Goal: Task Accomplishment & Management: Complete application form

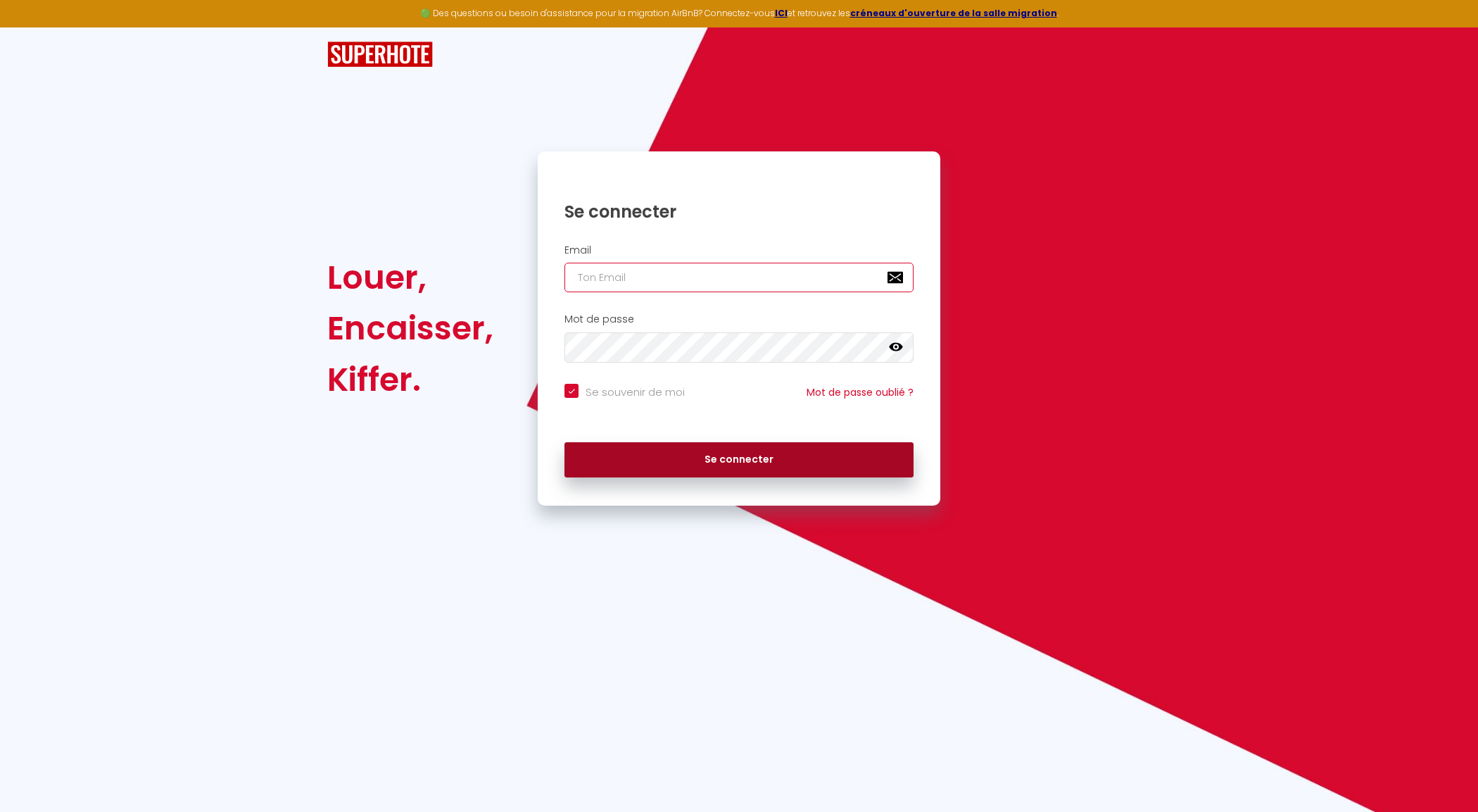
type input "[EMAIL_ADDRESS][DOMAIN_NAME]"
click at [691, 444] on button "Se connecter" at bounding box center [739, 460] width 349 height 35
checkbox input "true"
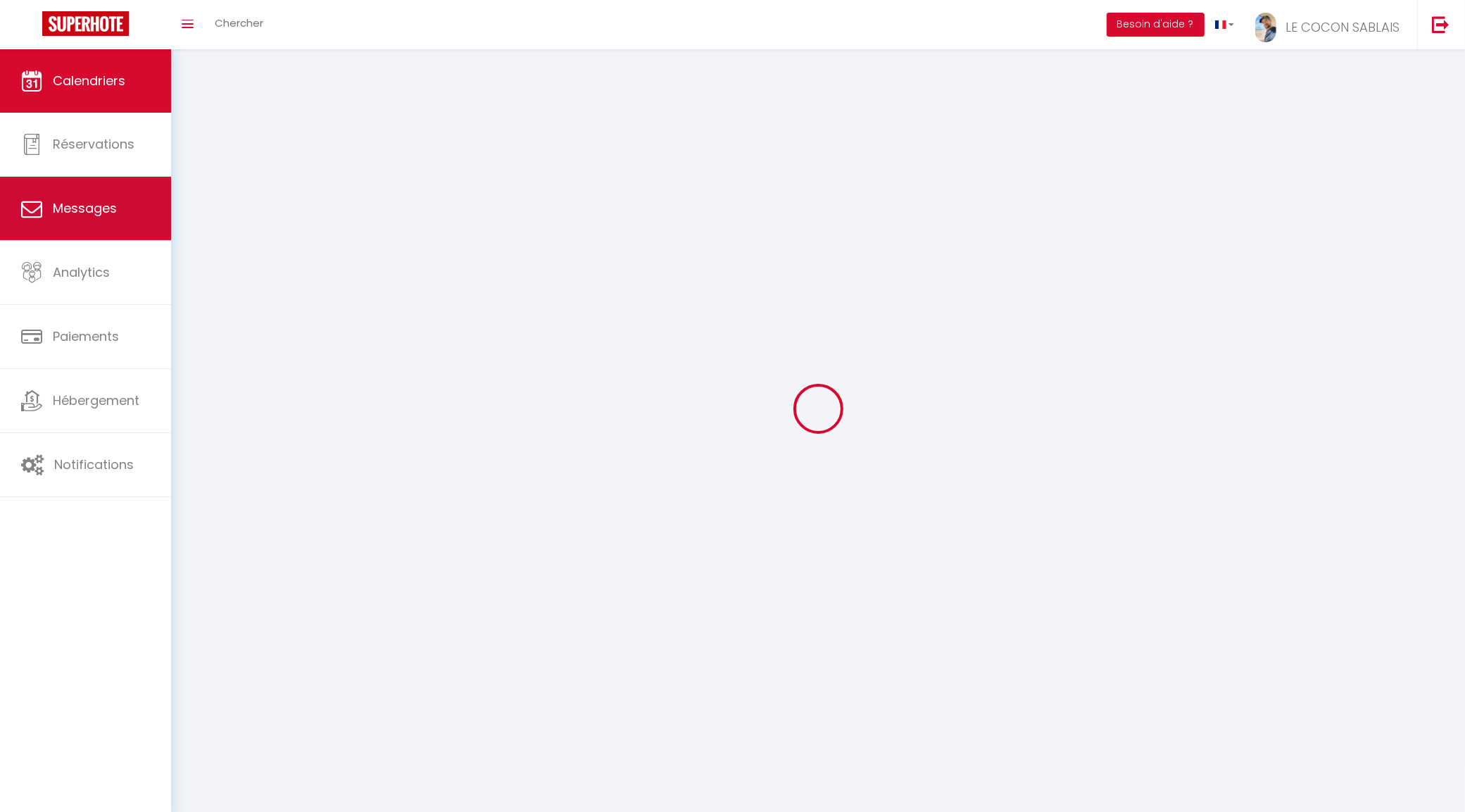
select select
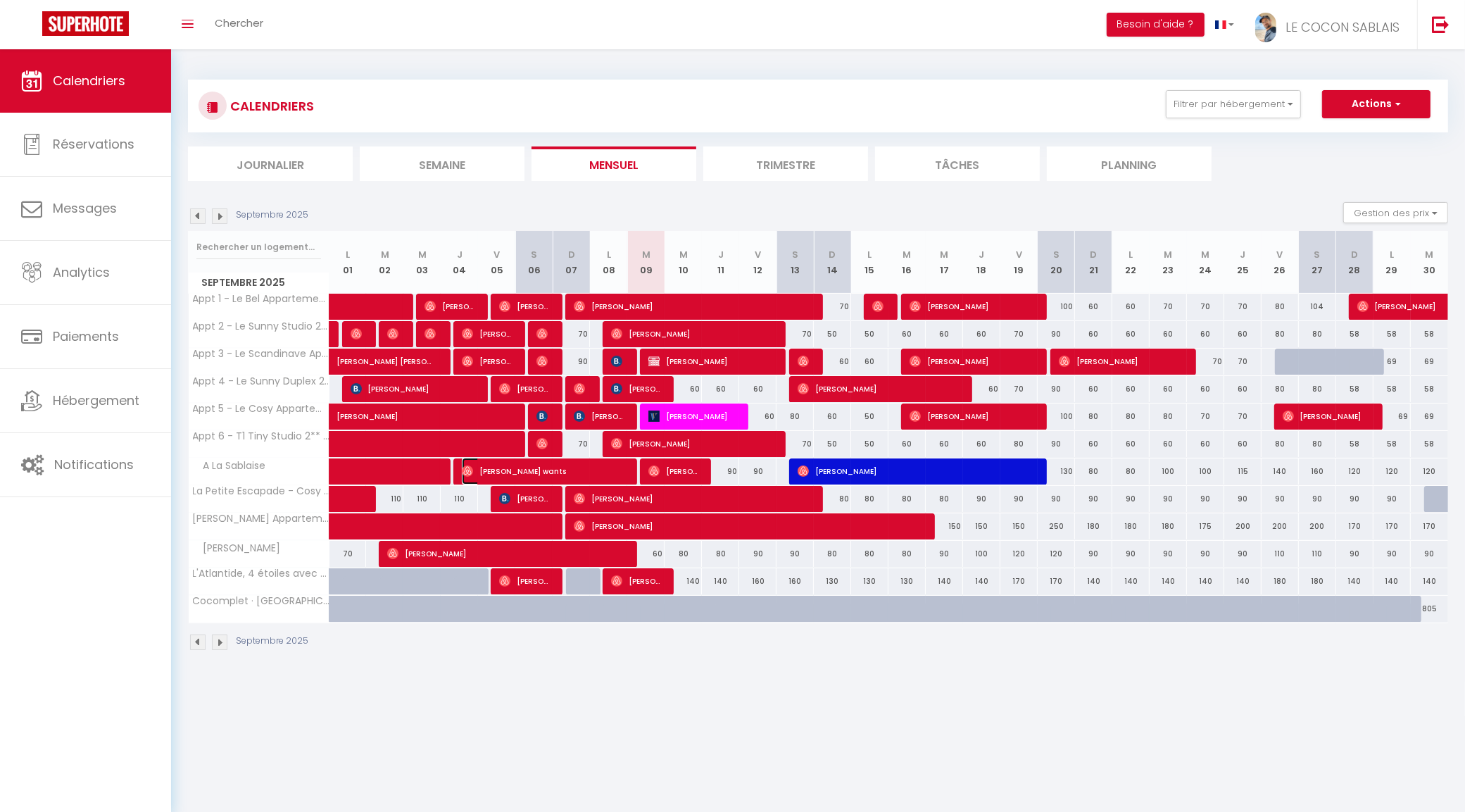
click at [585, 469] on span "[PERSON_NAME] wants" at bounding box center [543, 471] width 162 height 26
select select "OK"
select select "0"
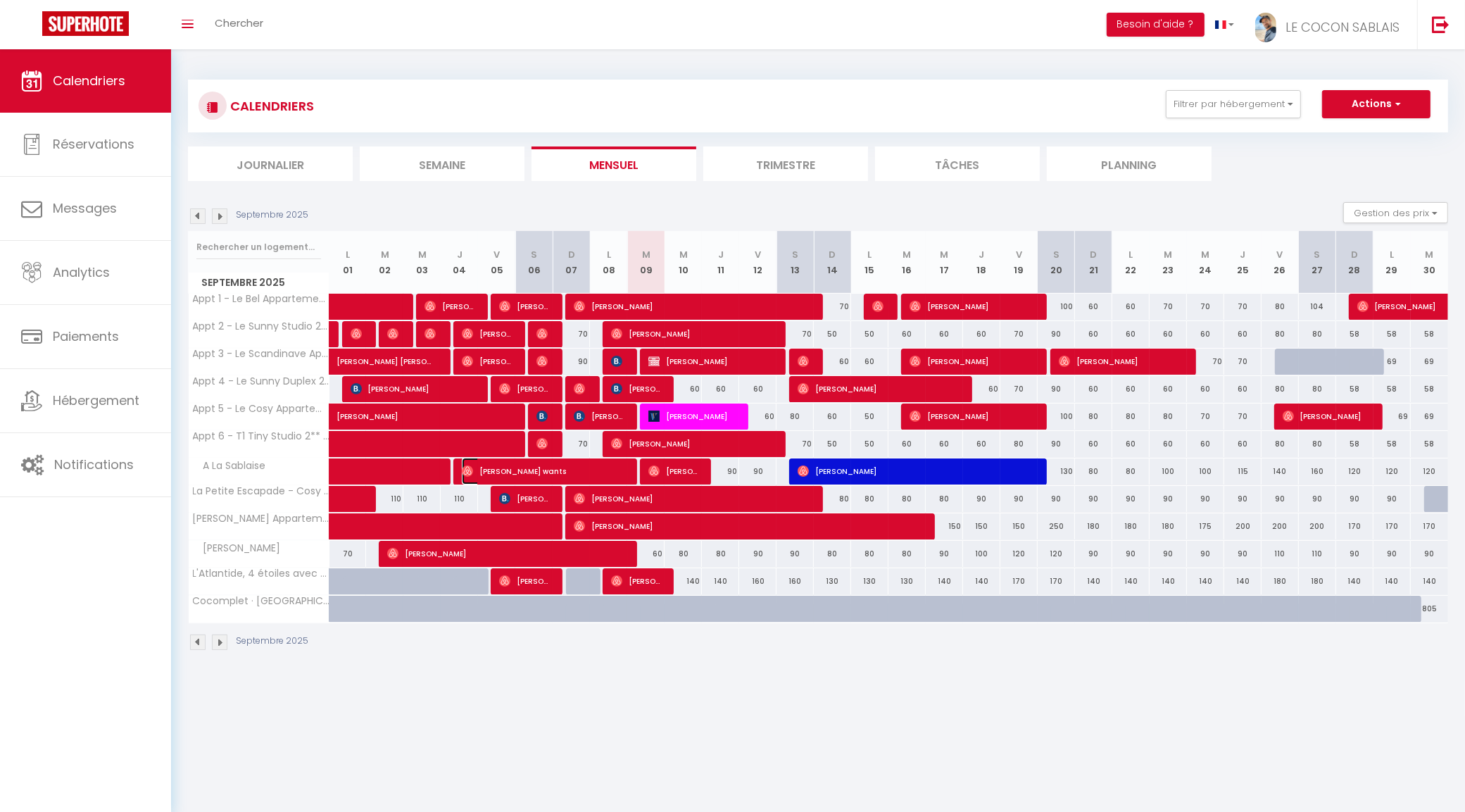
select select "1"
select select
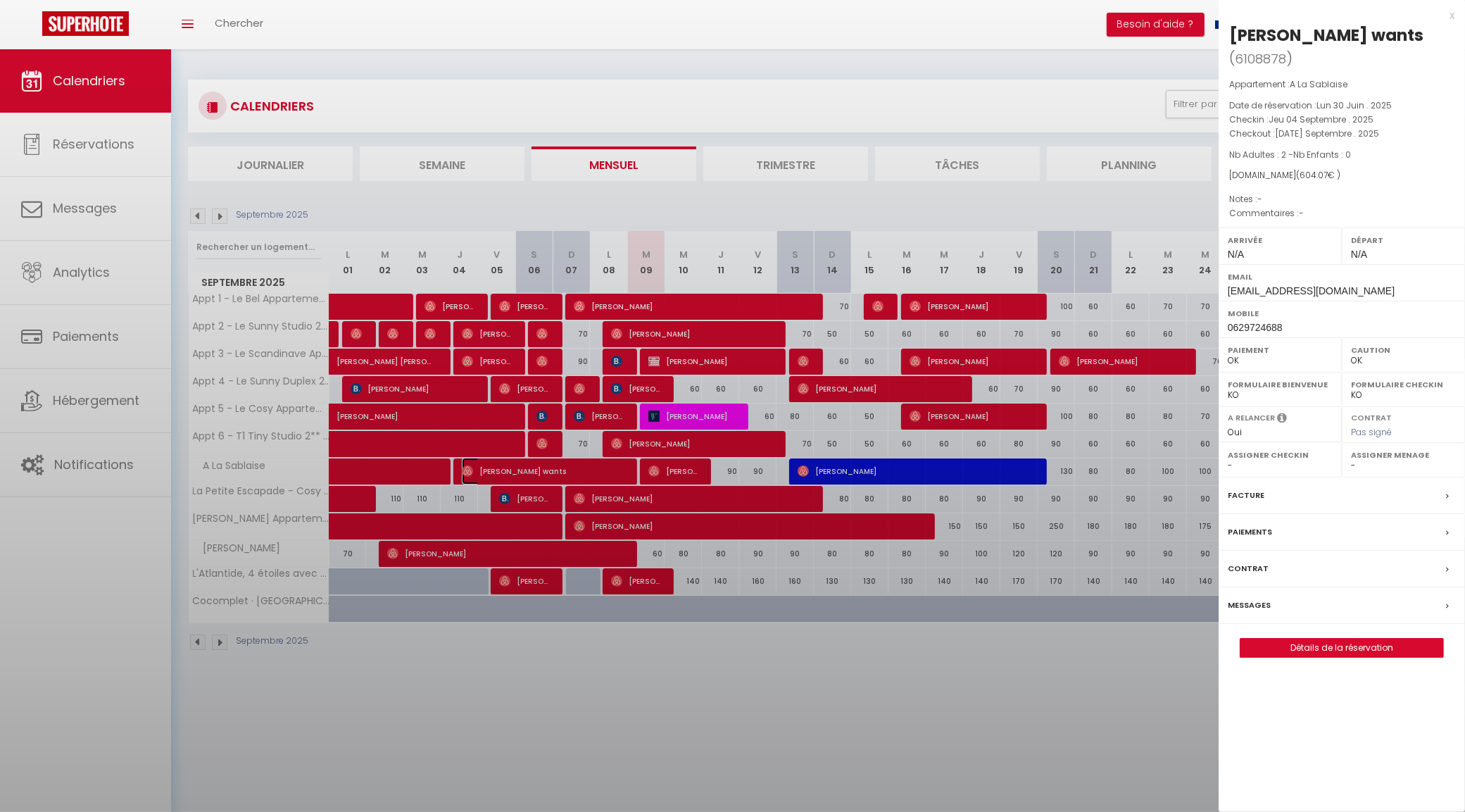
select select "19657"
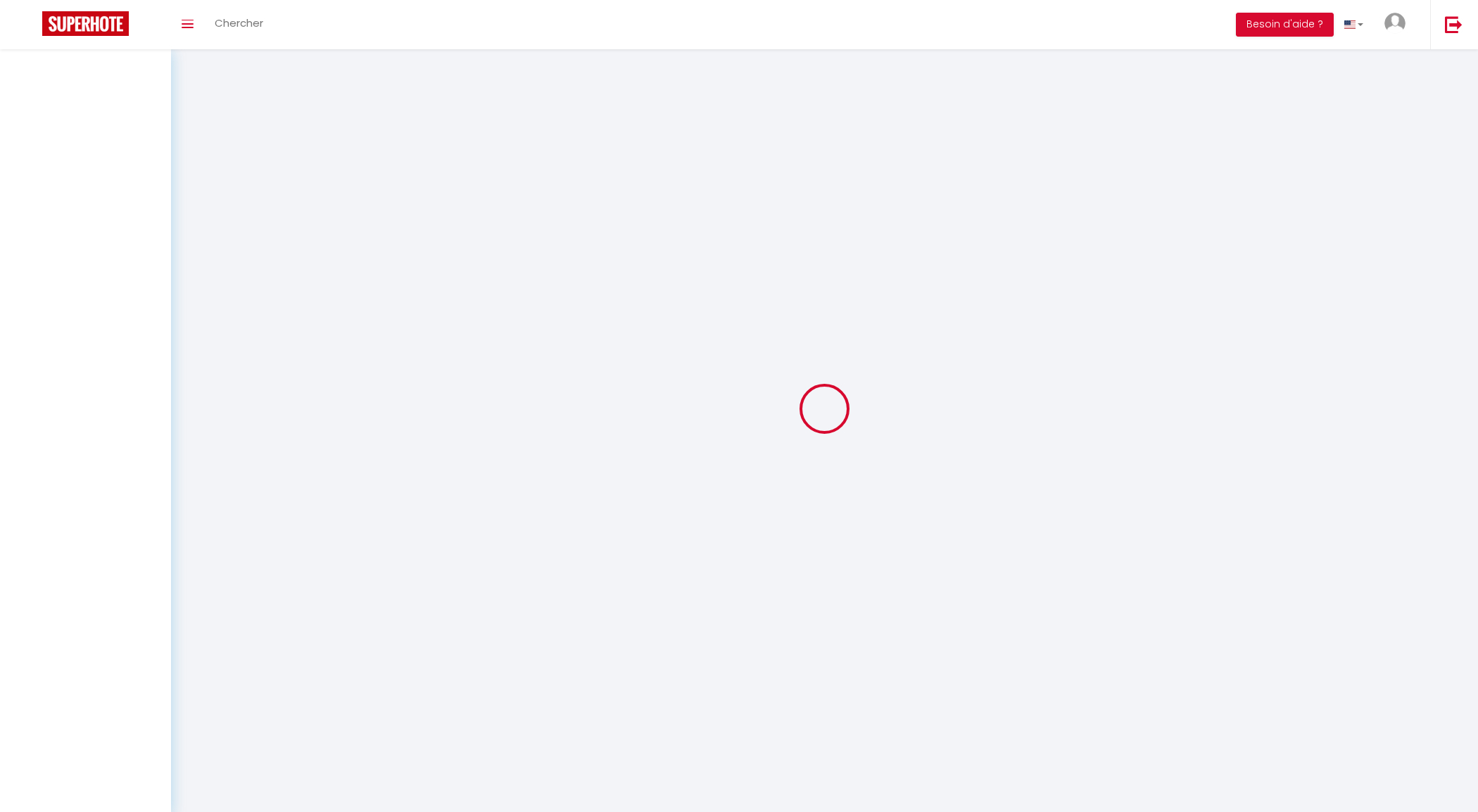
select select
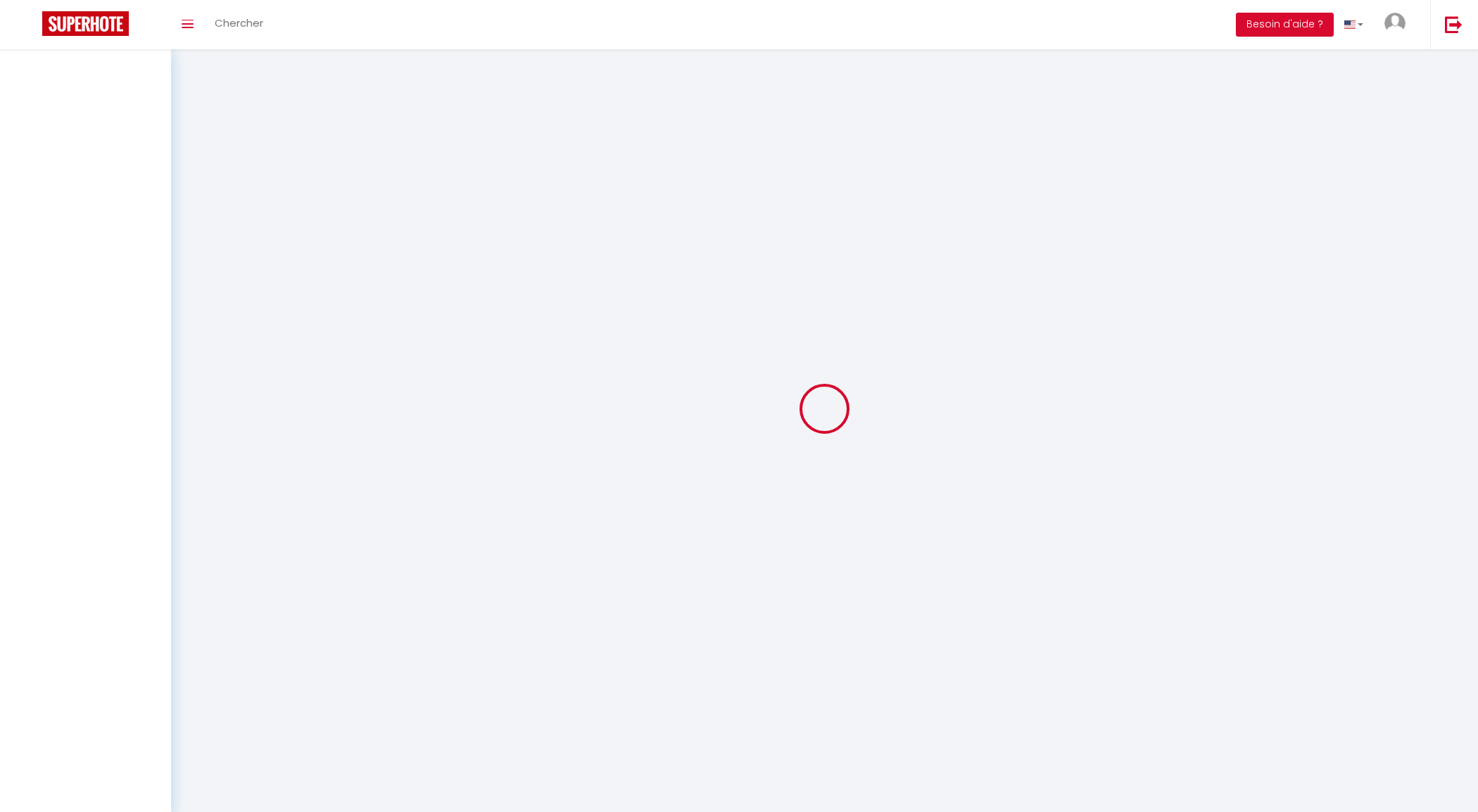
select select
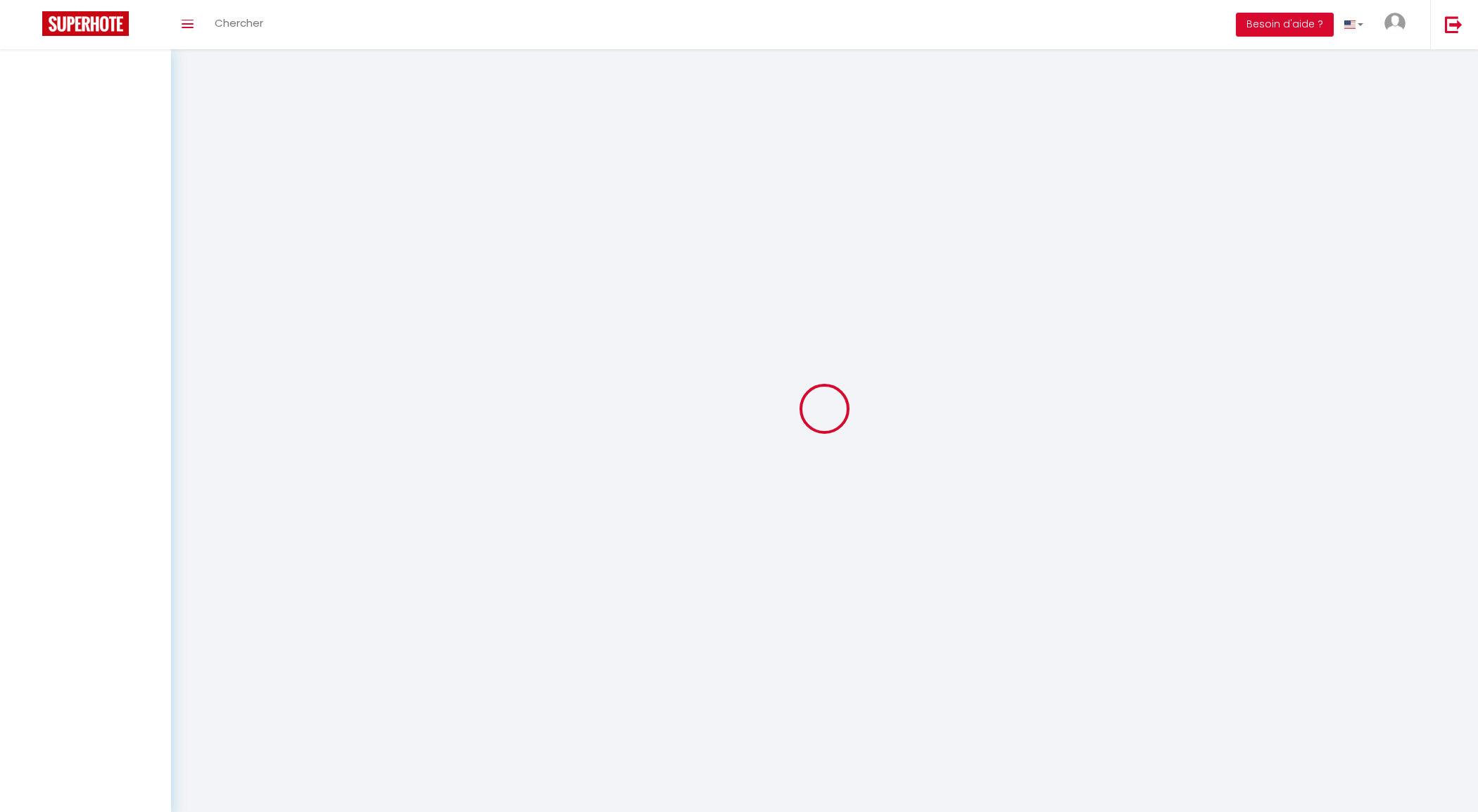
select select
checkbox input "false"
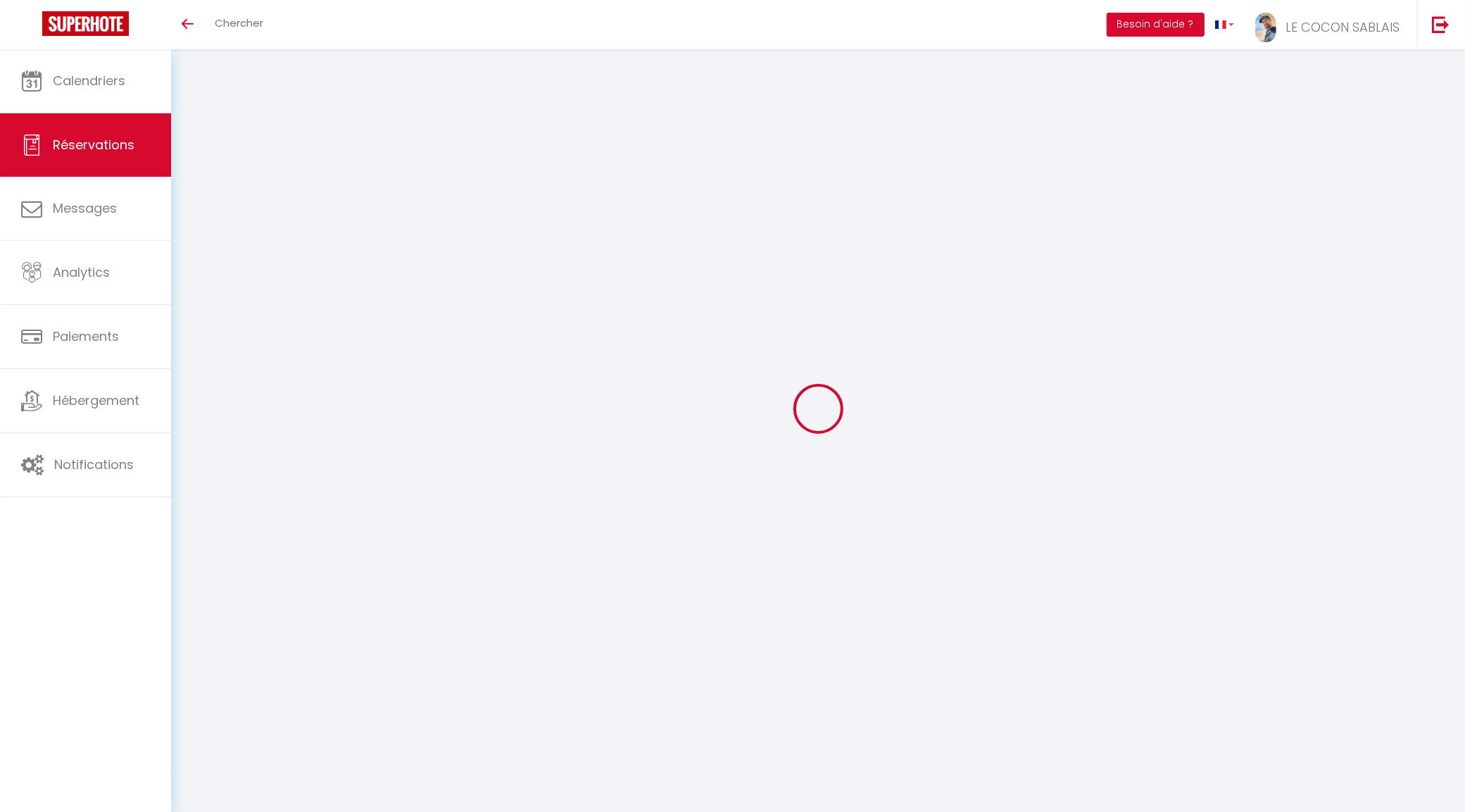
select select
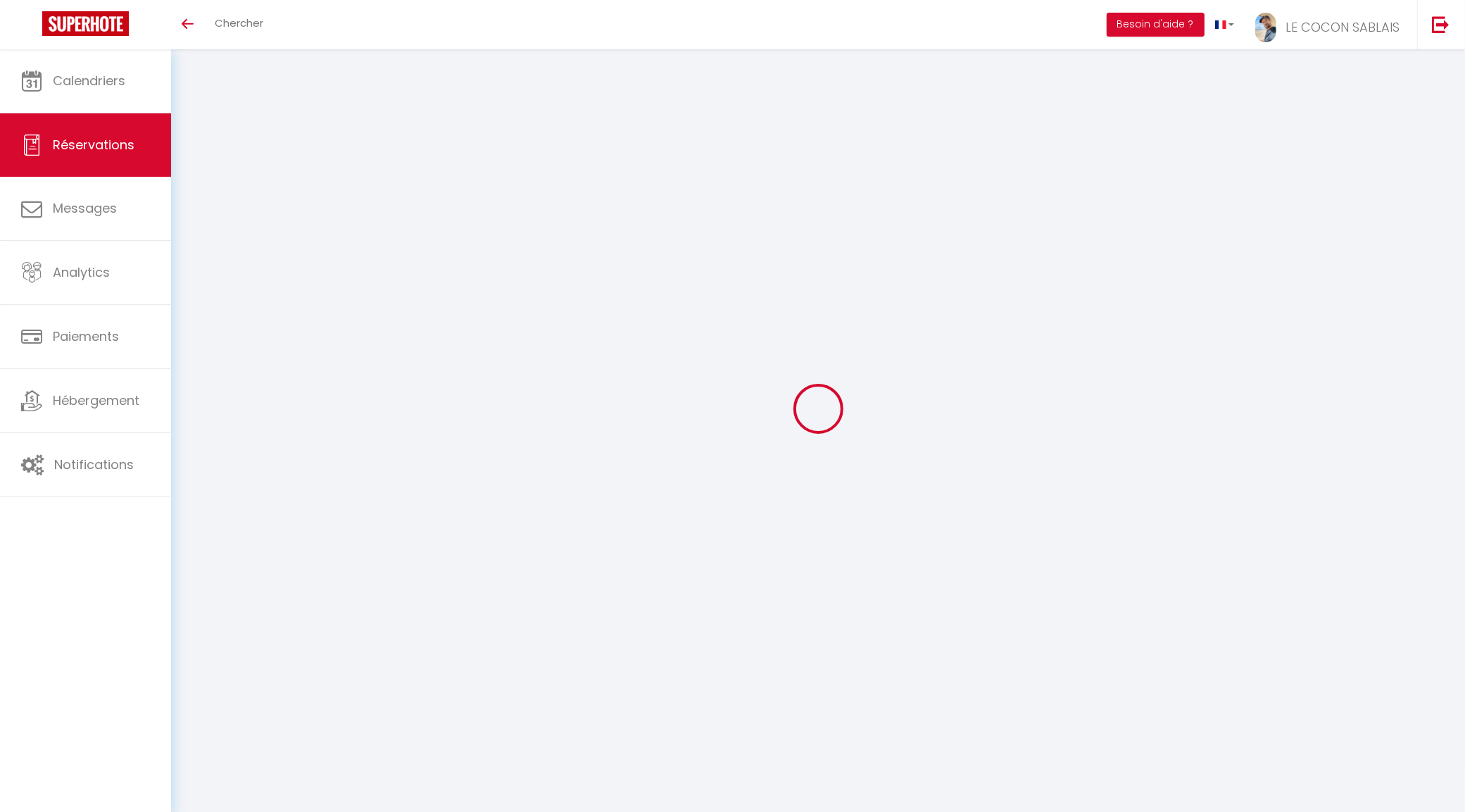
select select
checkbox input "false"
select select
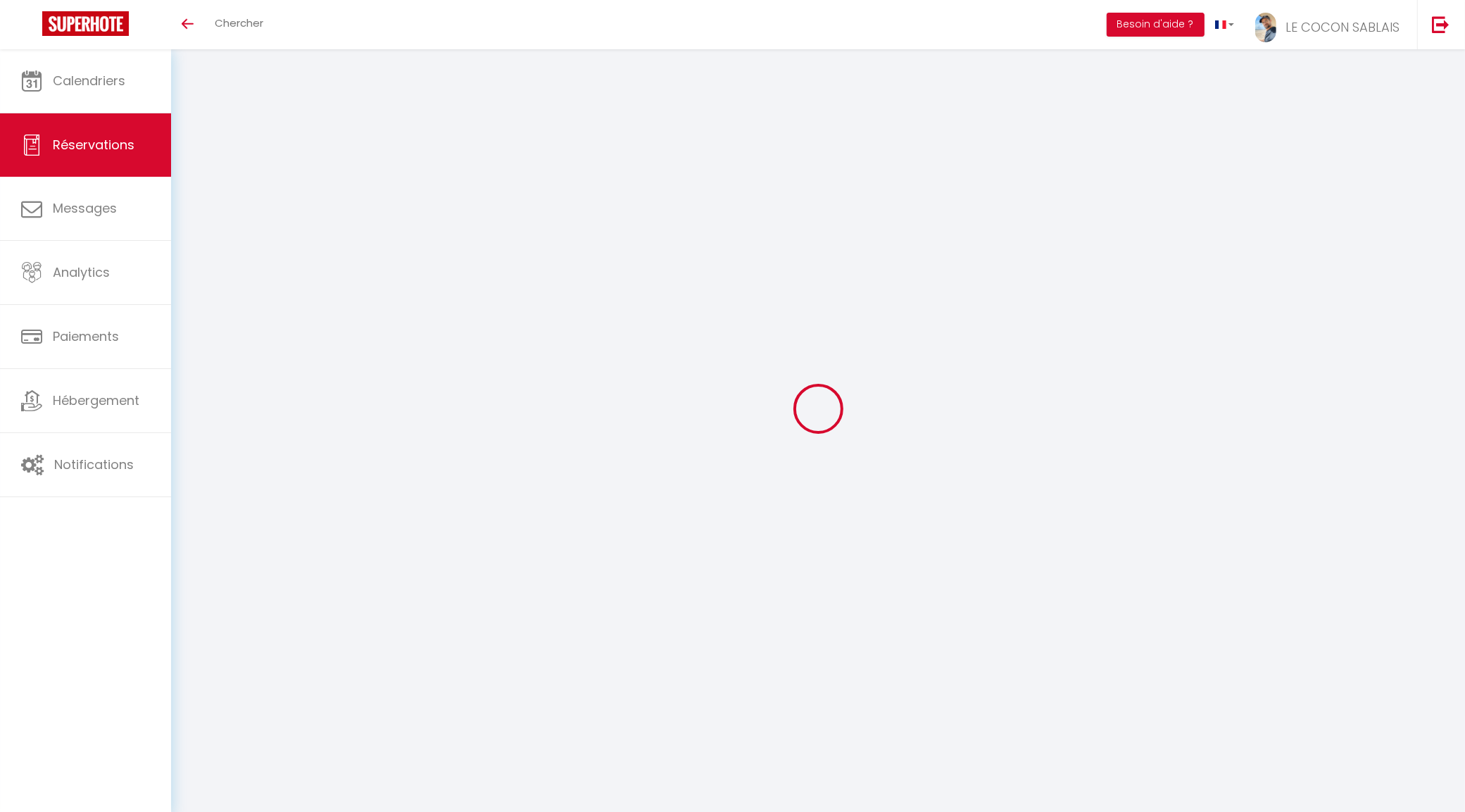
select select
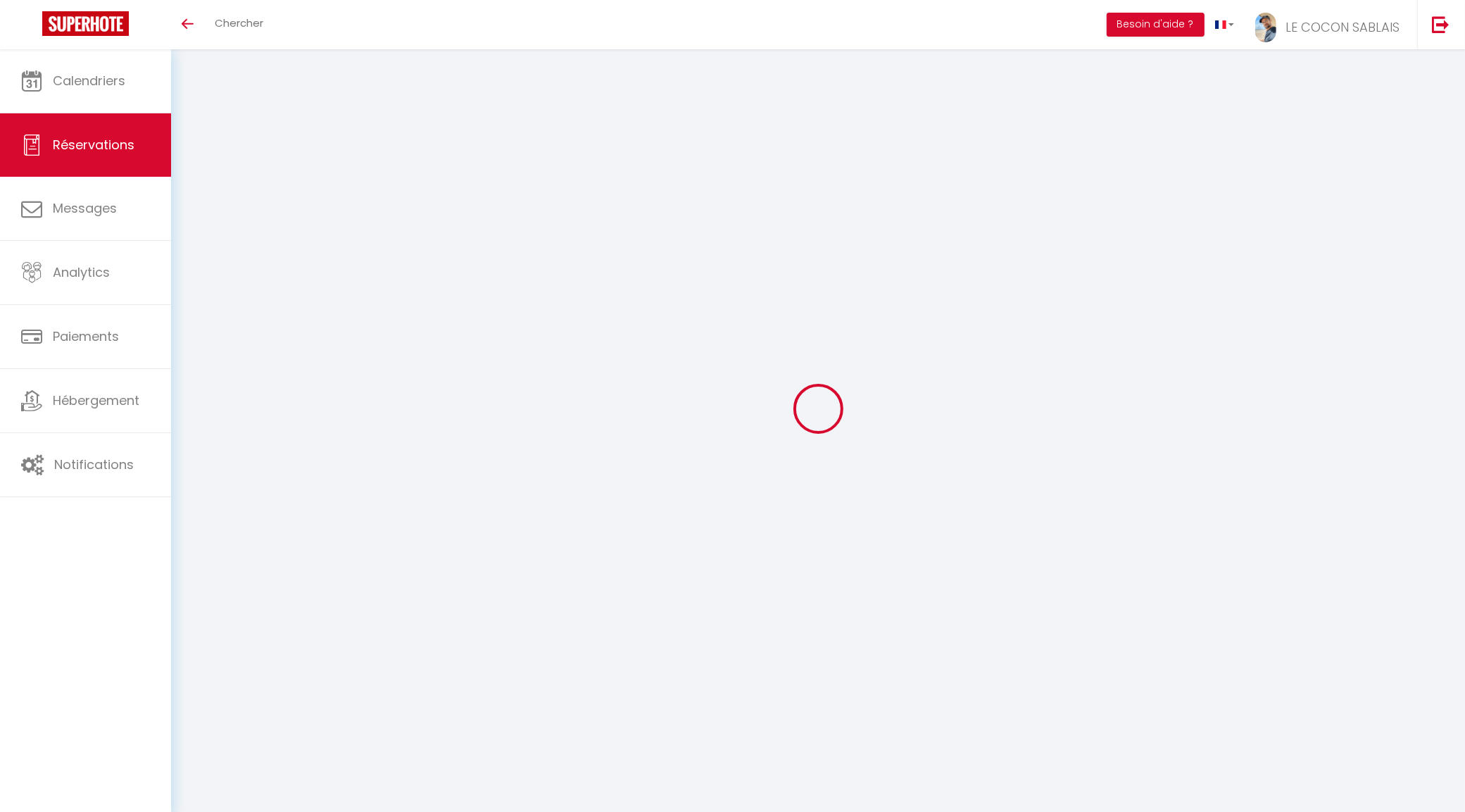
checkbox input "false"
type input "Doriane"
type input "wants"
type input "[EMAIL_ADDRESS][DOMAIN_NAME]"
type input "0629724688"
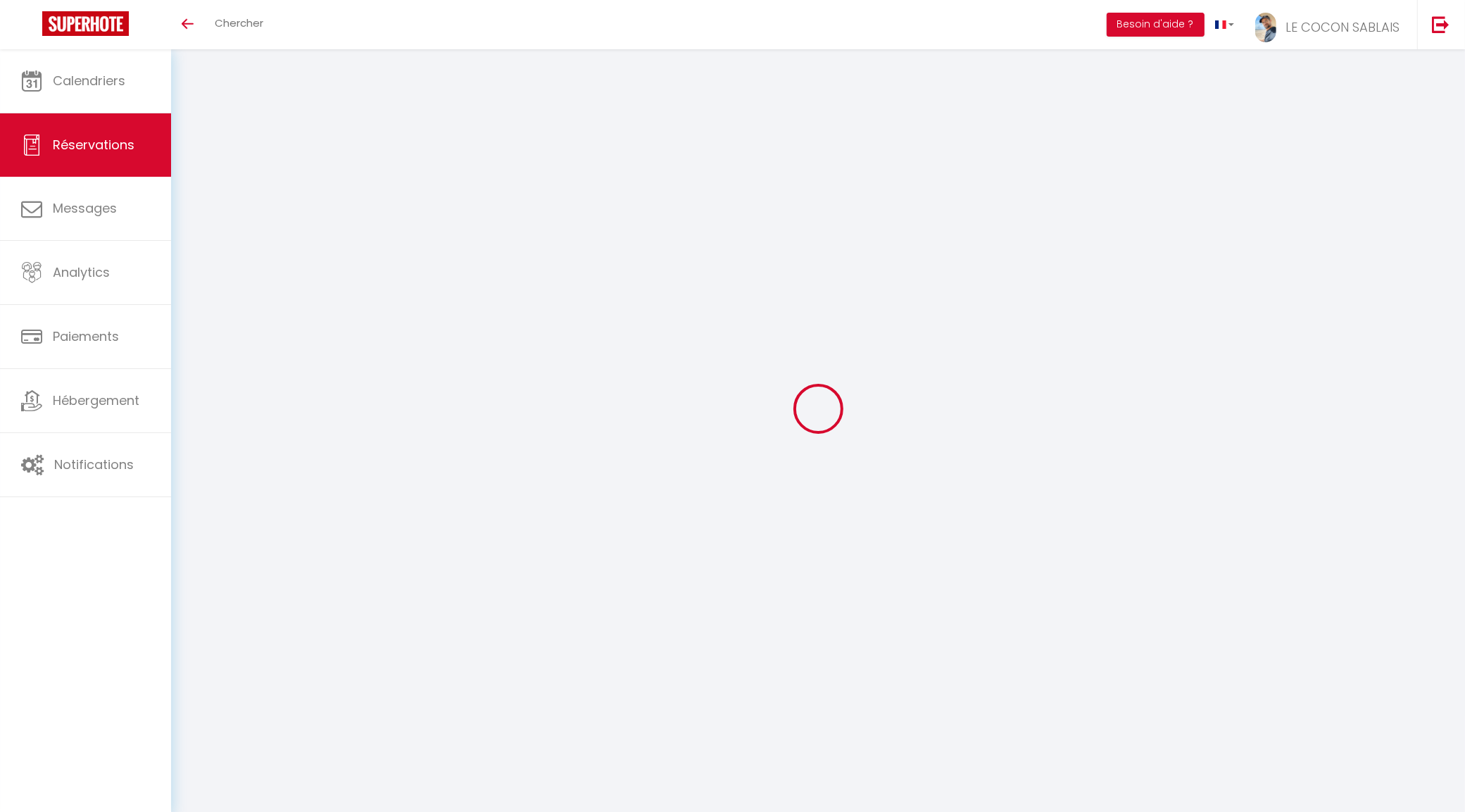
select select
type input "20.68"
select select "69018"
select select "1"
select select
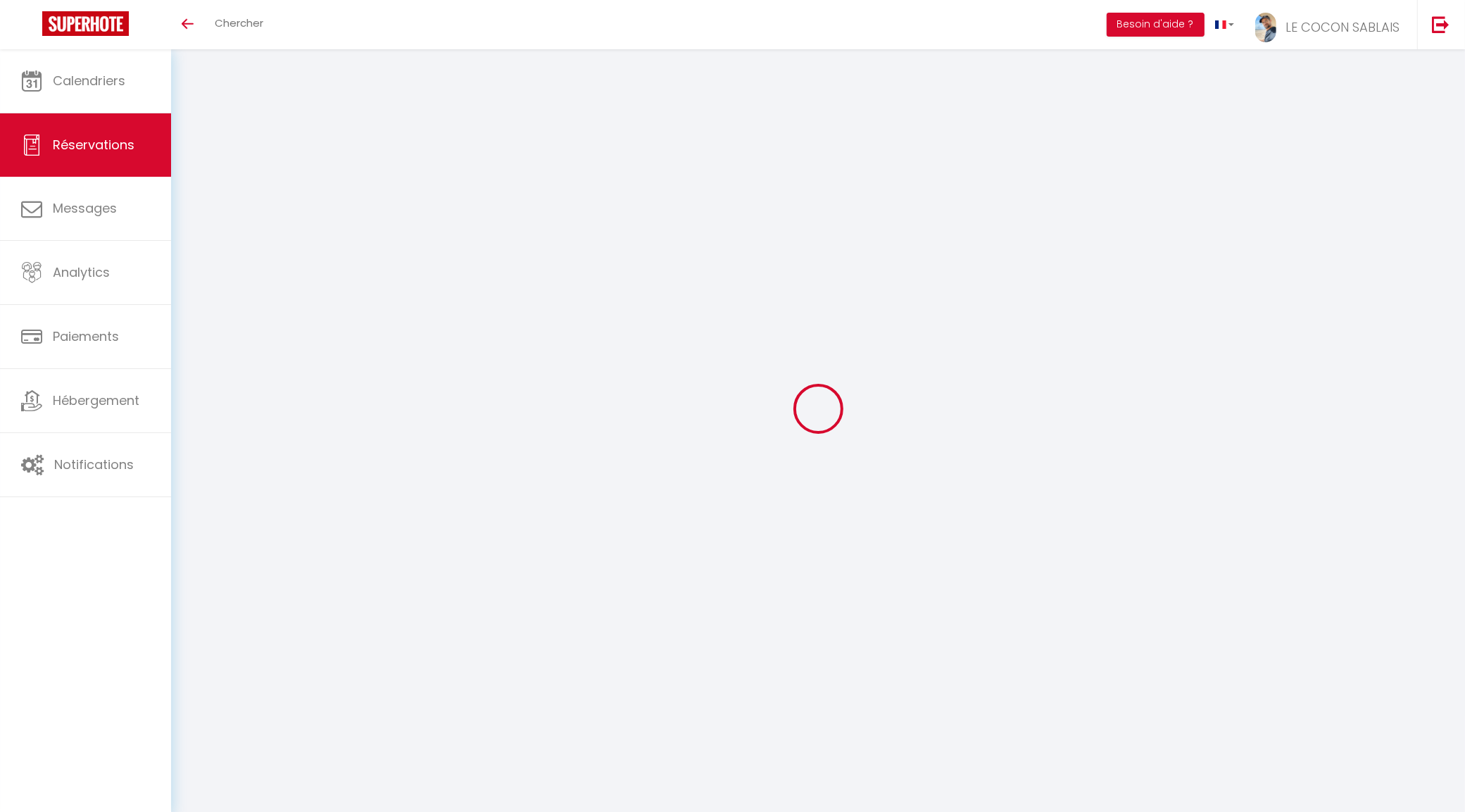
select select
type input "2"
select select "12"
select select
type input "539.4"
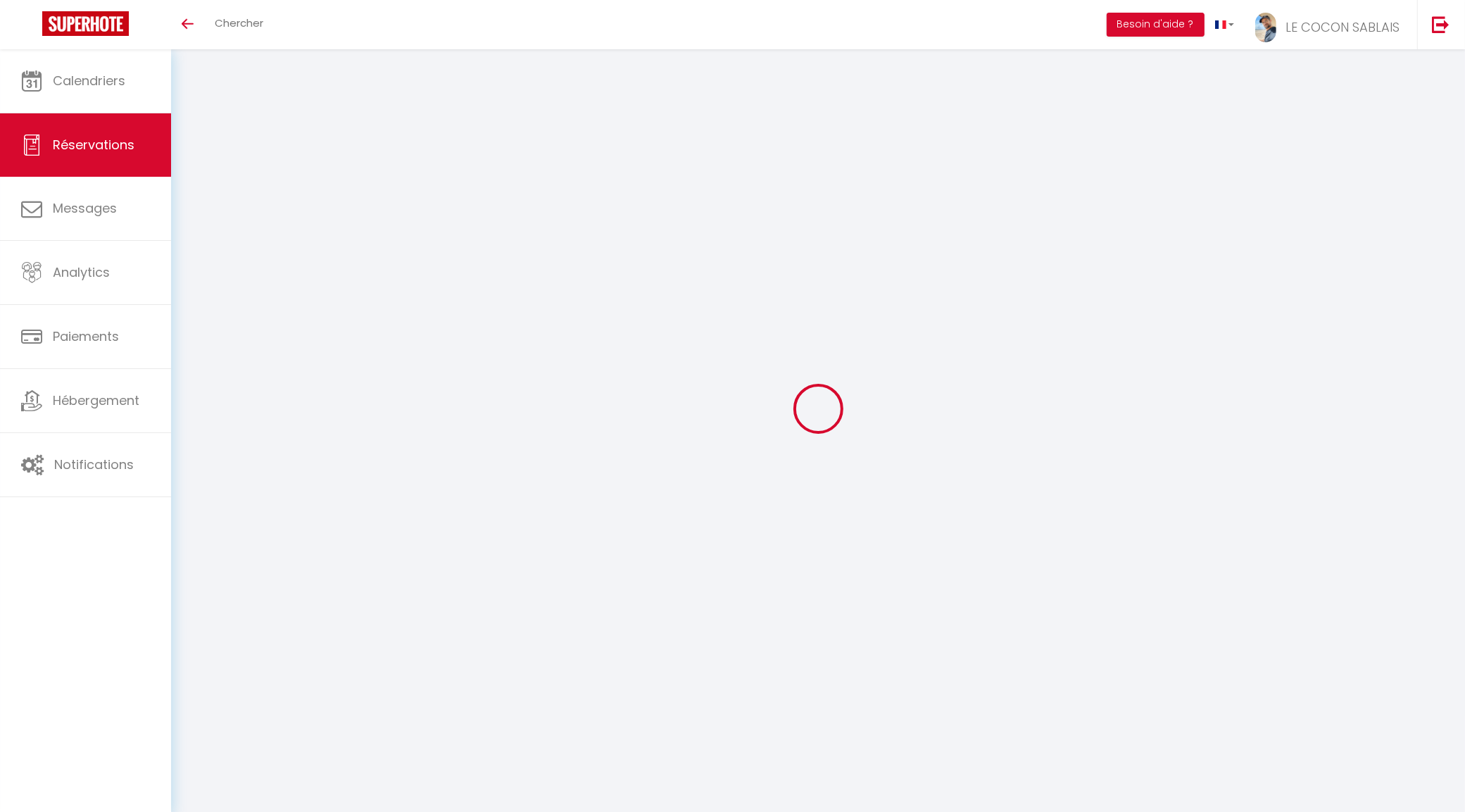
checkbox input "true"
type input "0"
select select "1"
type input "35"
type input "0"
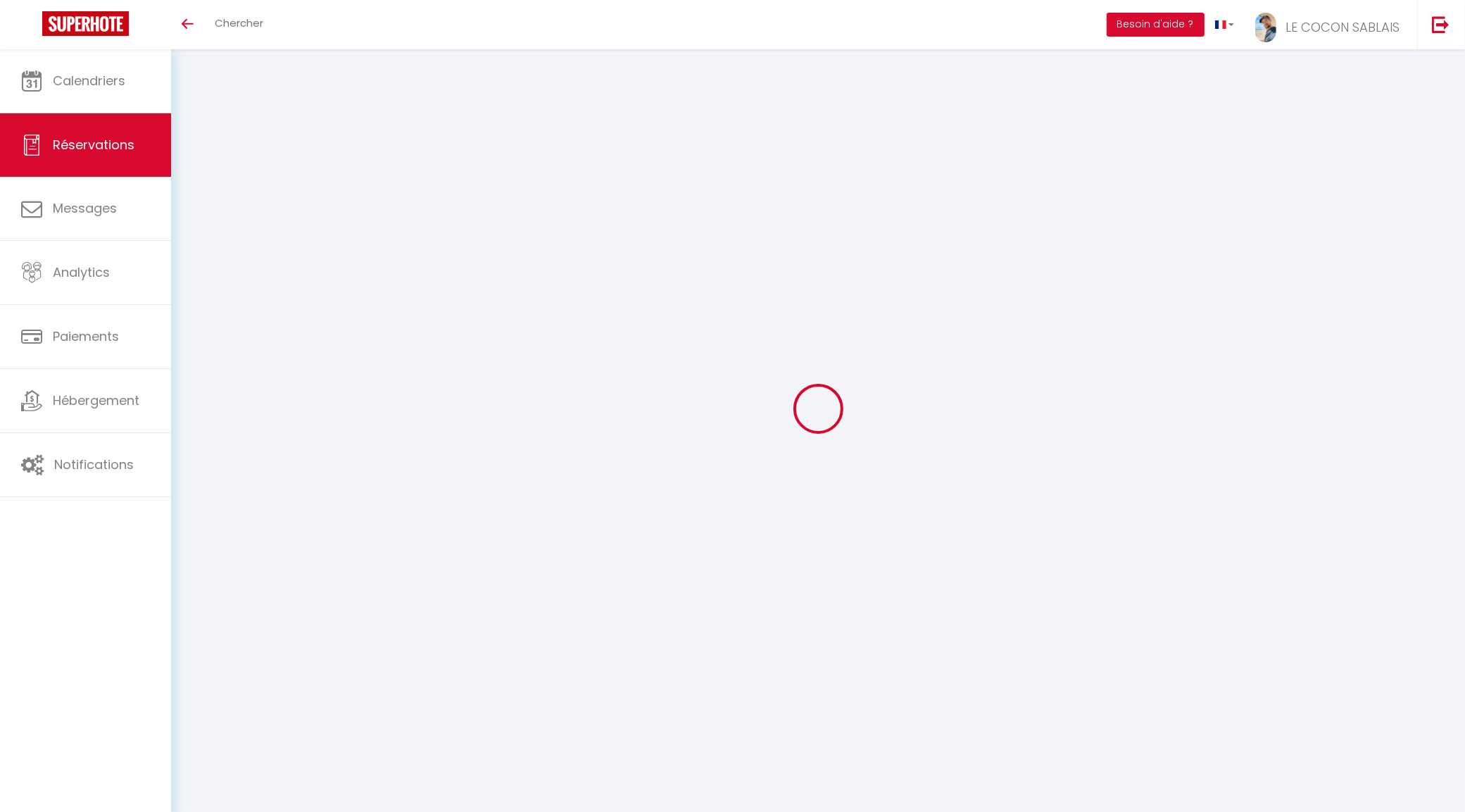
type input "0"
select select
checkbox input "true"
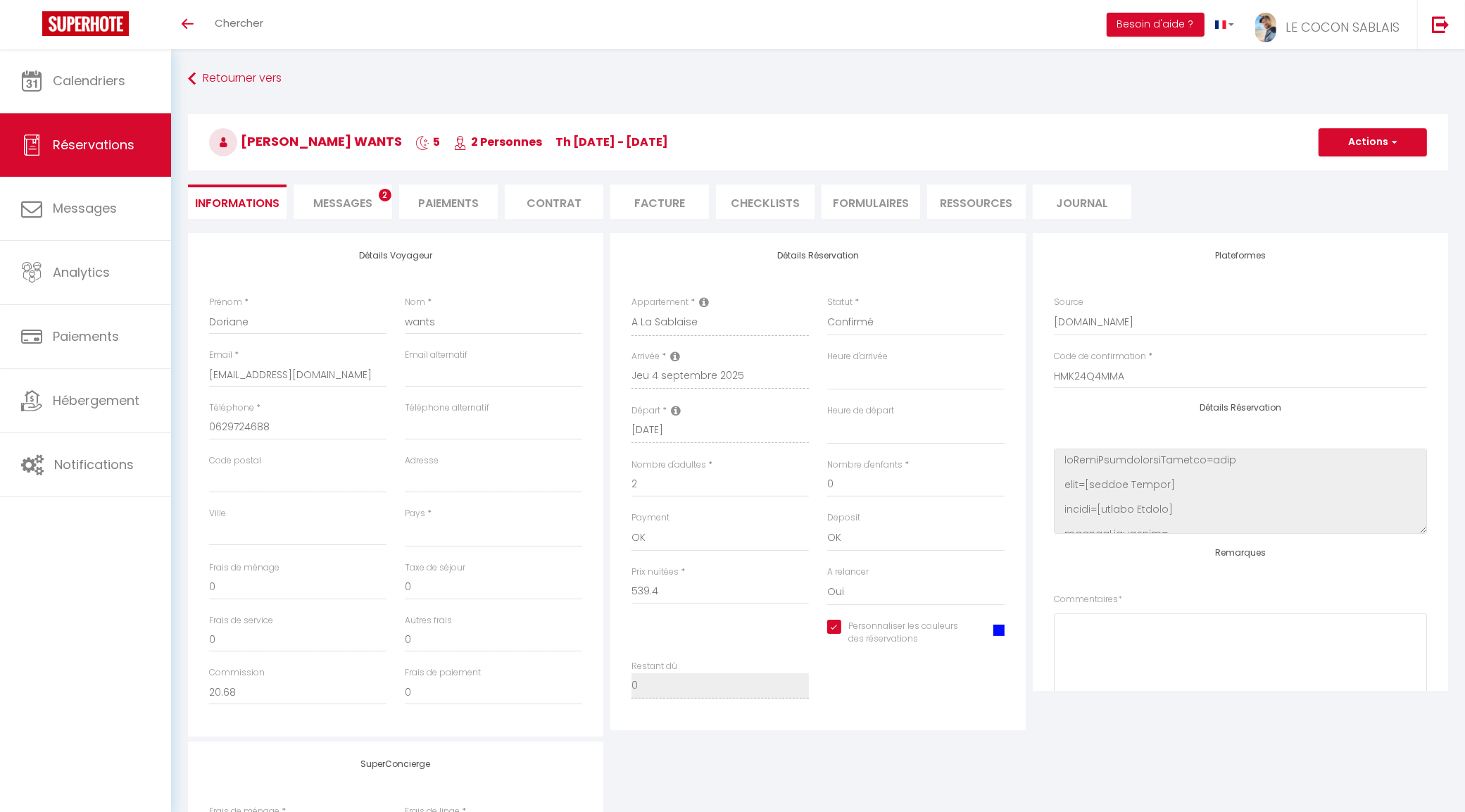
select select
checkbox input "true"
select select
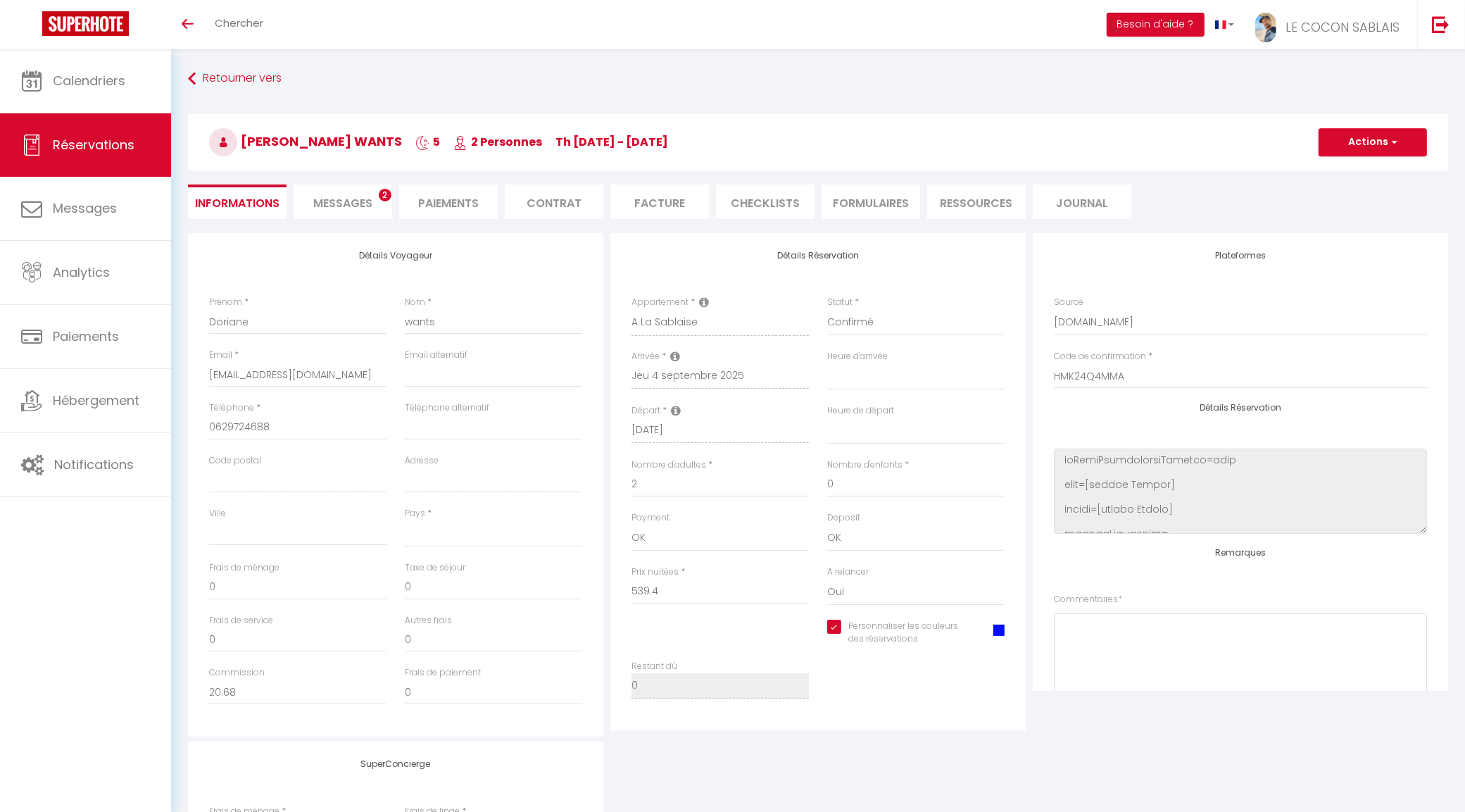
type input "35"
type input "29.67"
select select
checkbox input "true"
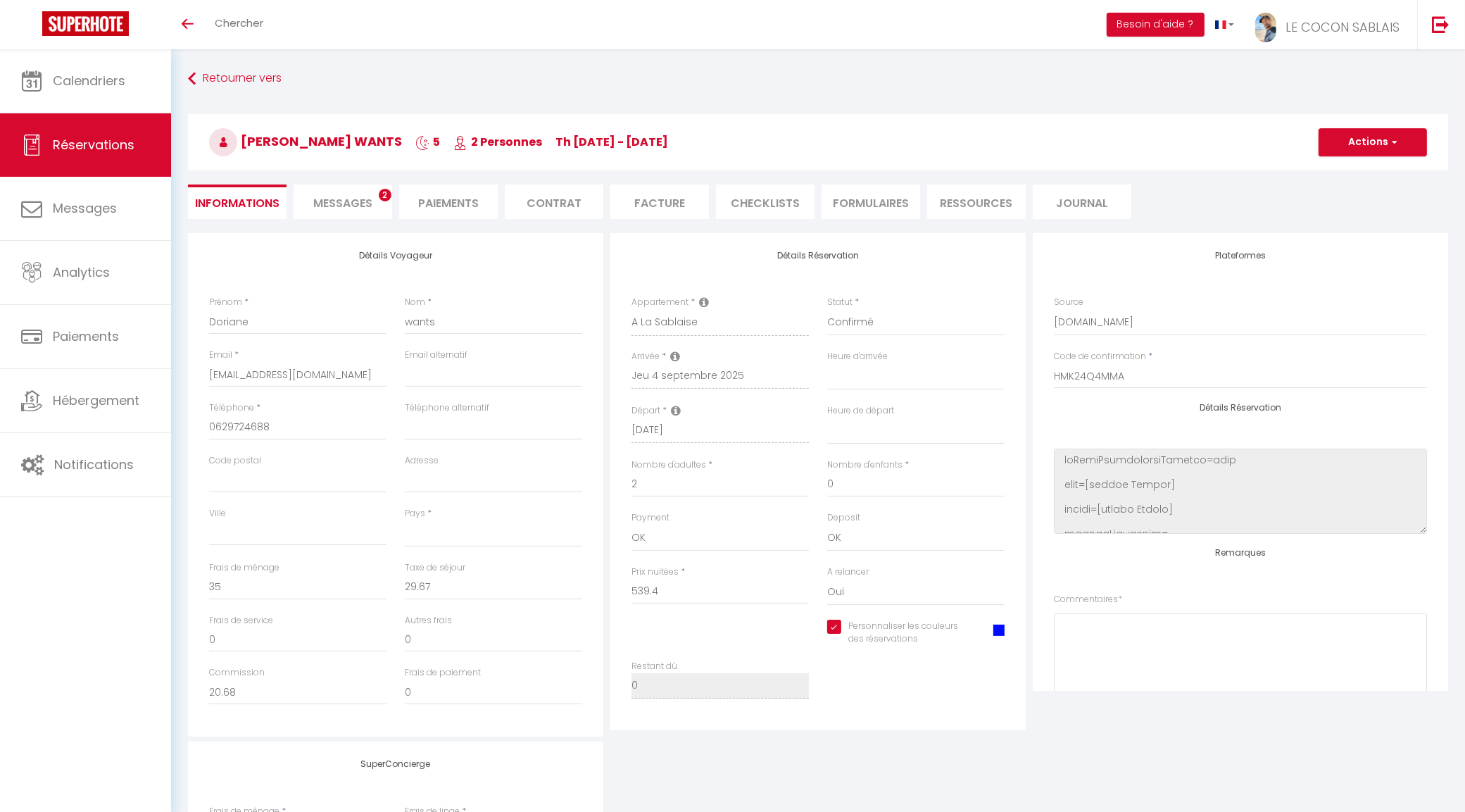
select select
checkbox input "true"
click at [353, 197] on span "Messages" at bounding box center [342, 203] width 59 height 16
